Goal: Transaction & Acquisition: Purchase product/service

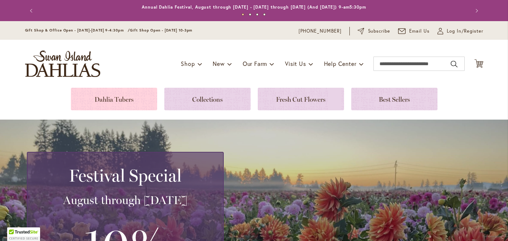
click at [131, 99] on link at bounding box center [114, 99] width 86 height 23
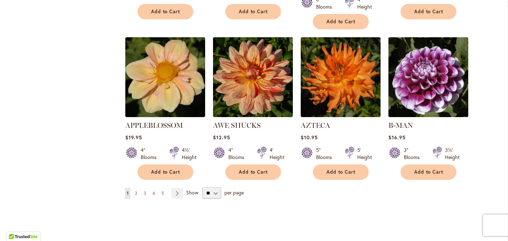
scroll to position [607, 0]
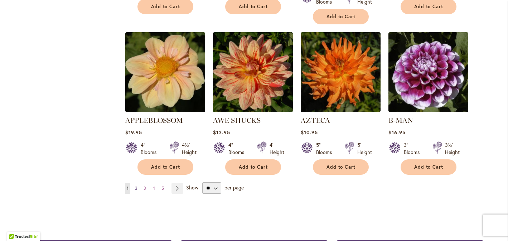
click at [135, 185] on span "2" at bounding box center [136, 187] width 2 height 5
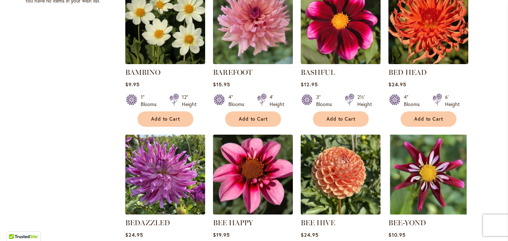
scroll to position [345, 0]
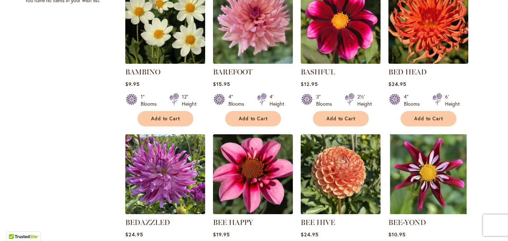
click at [176, 38] on img at bounding box center [165, 24] width 84 height 84
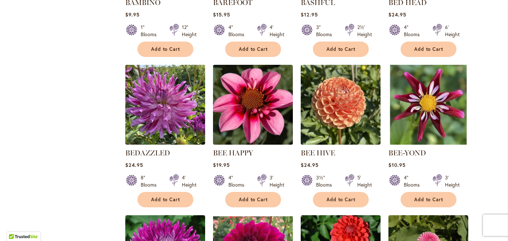
scroll to position [442, 0]
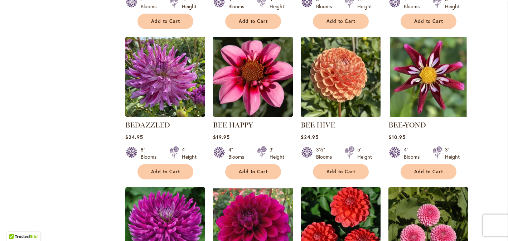
click at [331, 81] on img at bounding box center [340, 77] width 84 height 84
